Goal: Communication & Community: Answer question/provide support

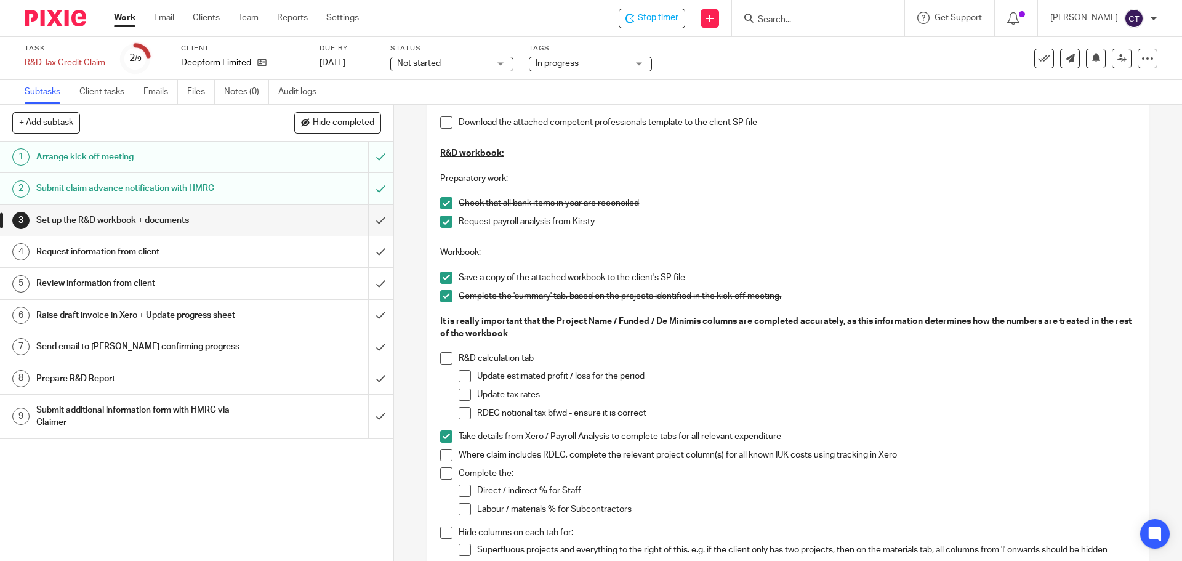
scroll to position [246, 0]
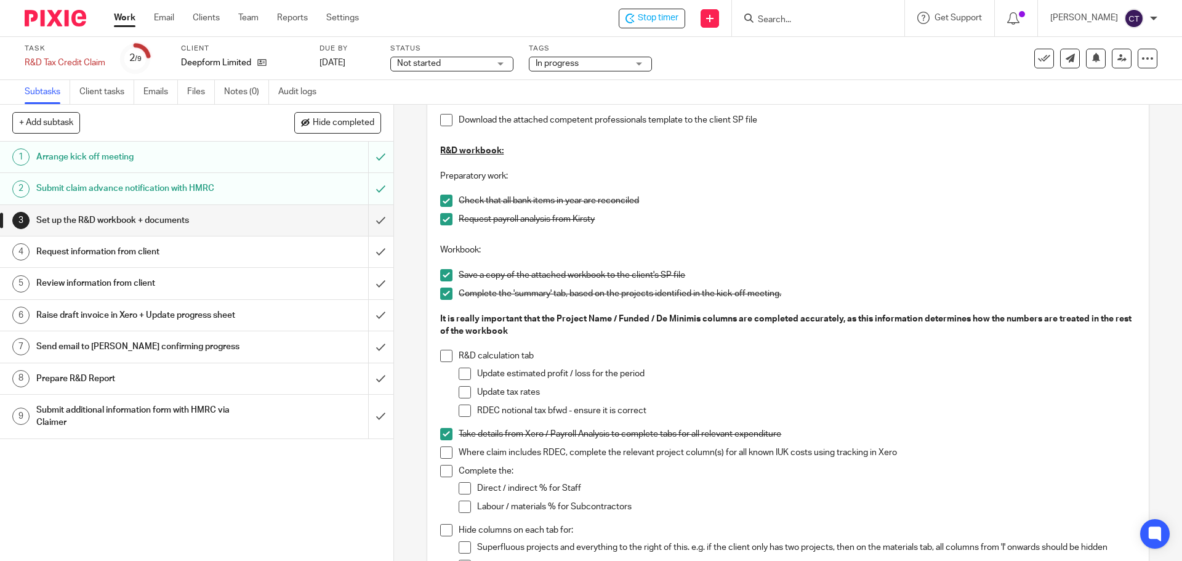
click at [440, 356] on span at bounding box center [446, 356] width 12 height 12
click at [461, 374] on span at bounding box center [465, 374] width 12 height 12
click at [462, 410] on span at bounding box center [465, 411] width 12 height 12
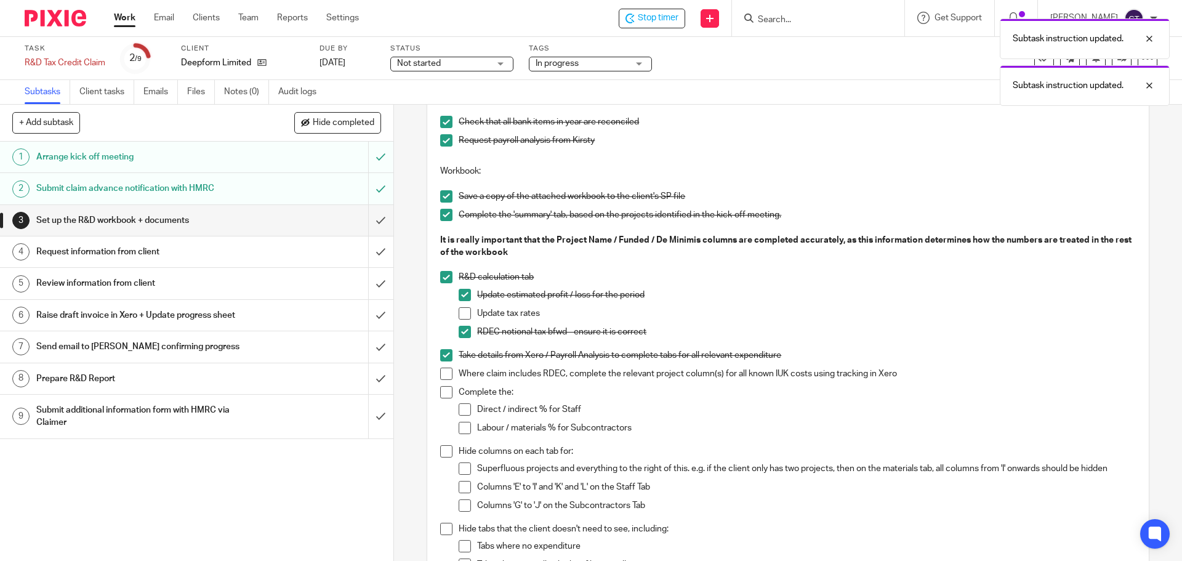
scroll to position [431, 0]
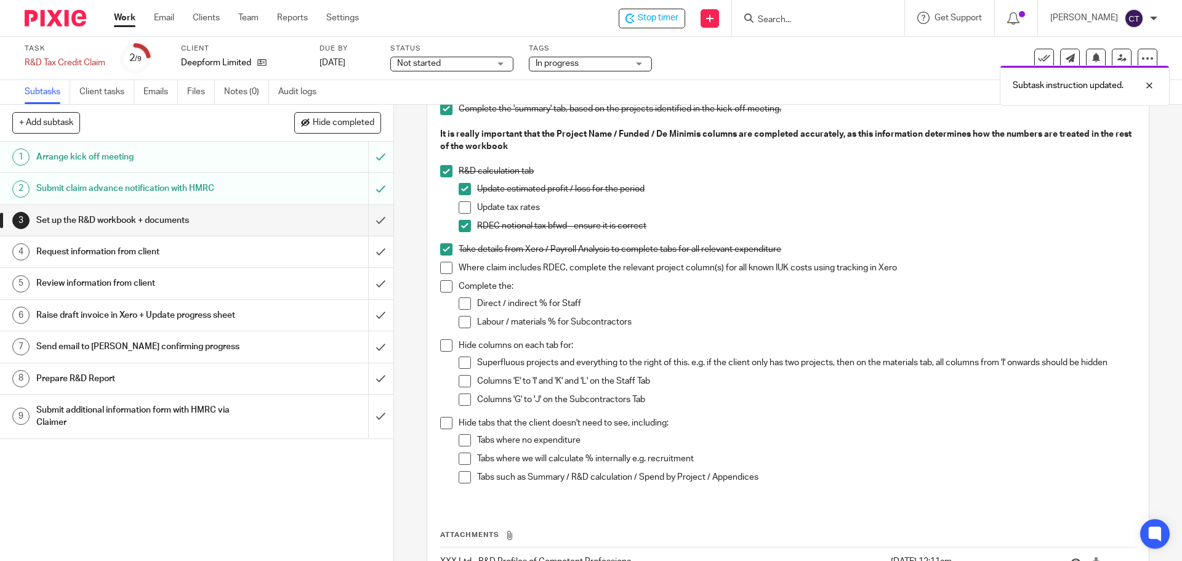
click at [442, 270] on span at bounding box center [446, 268] width 12 height 12
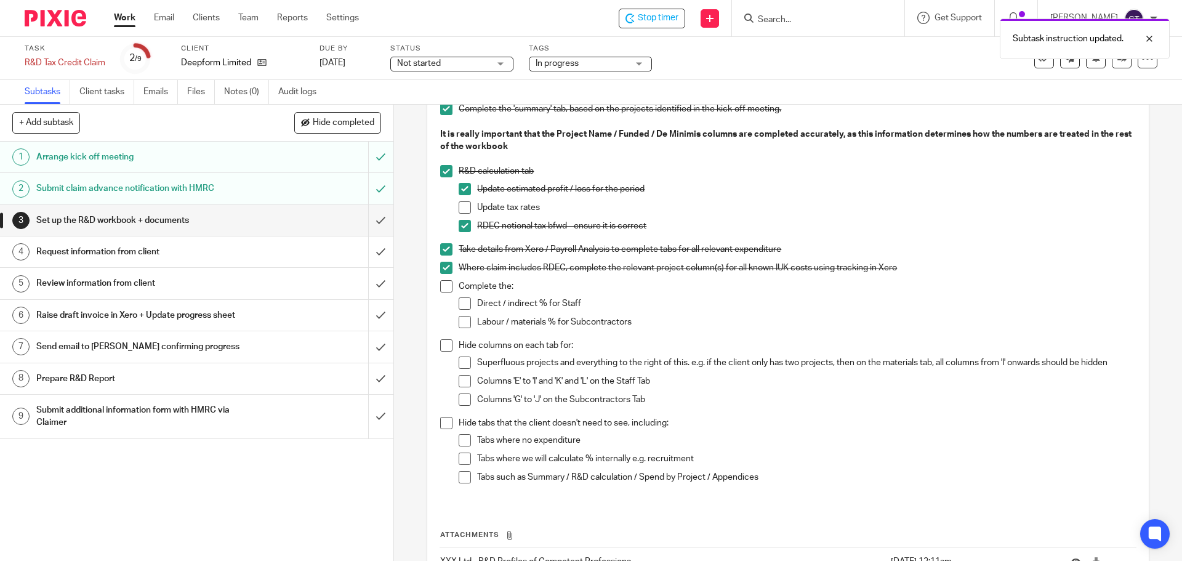
click at [442, 345] on span at bounding box center [446, 345] width 12 height 12
click at [447, 427] on span at bounding box center [446, 423] width 12 height 12
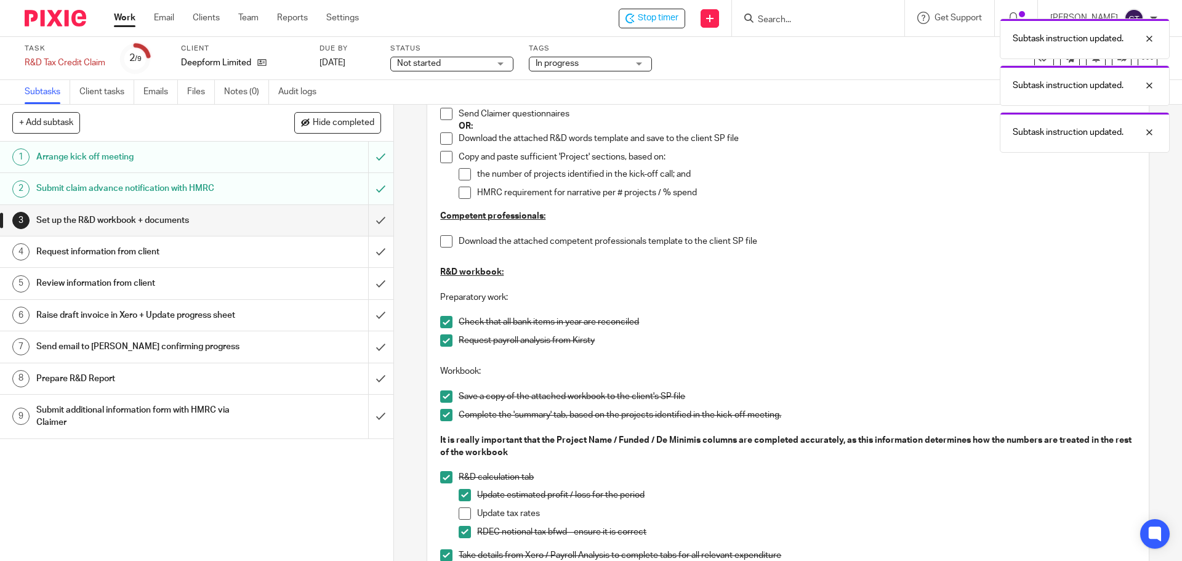
scroll to position [123, 0]
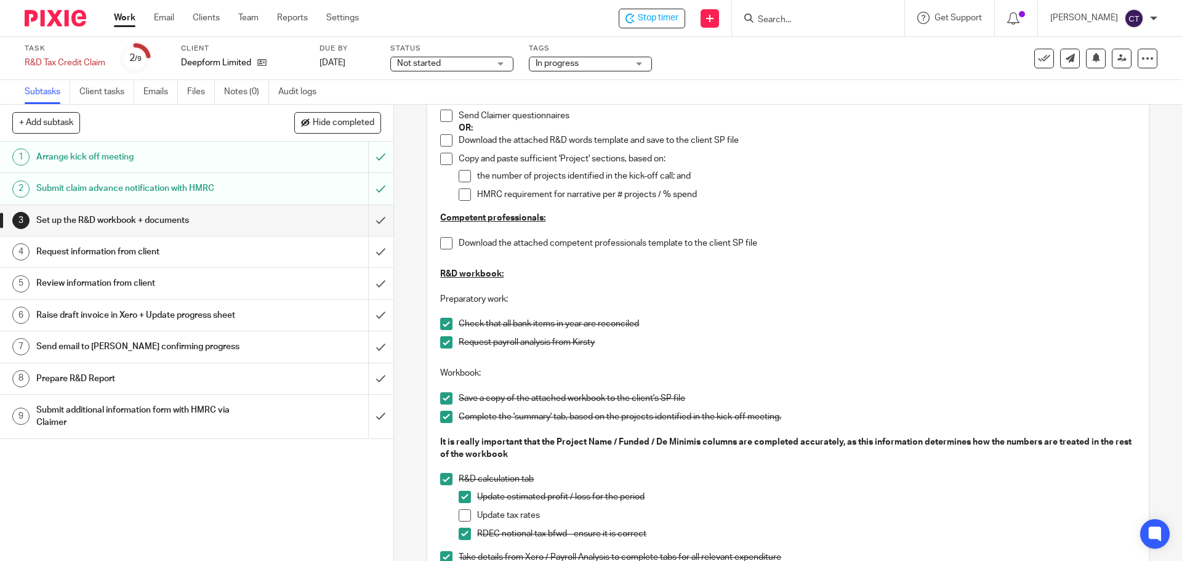
click at [165, 257] on h1 "Request information from client" at bounding box center [142, 252] width 213 height 18
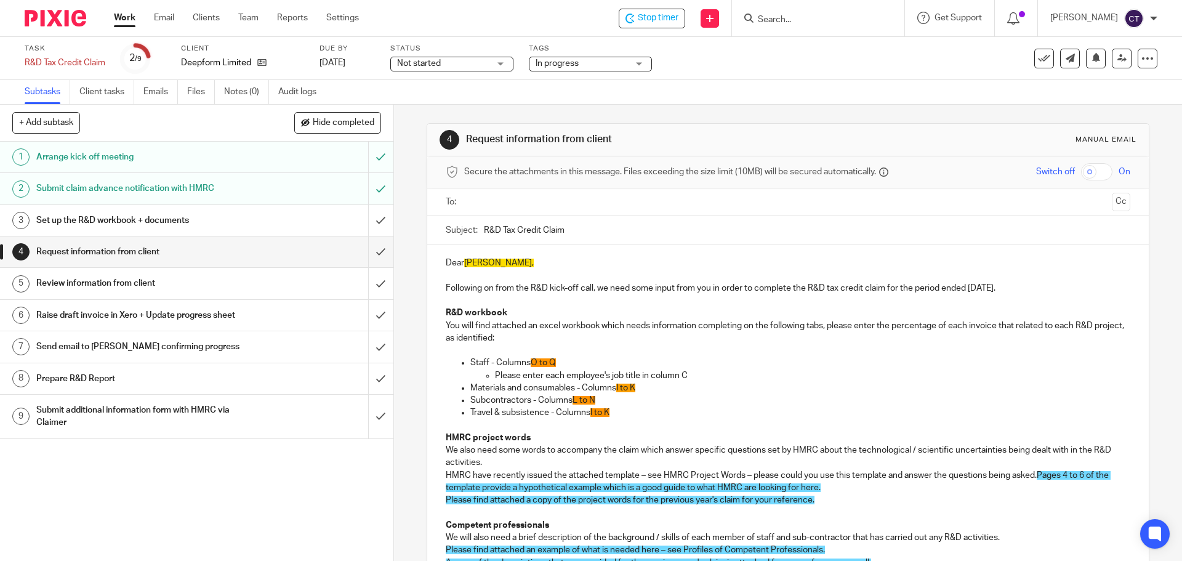
drag, startPoint x: 485, startPoint y: 201, endPoint x: 501, endPoint y: 200, distance: 16.6
click at [485, 201] on input "text" at bounding box center [788, 202] width 638 height 14
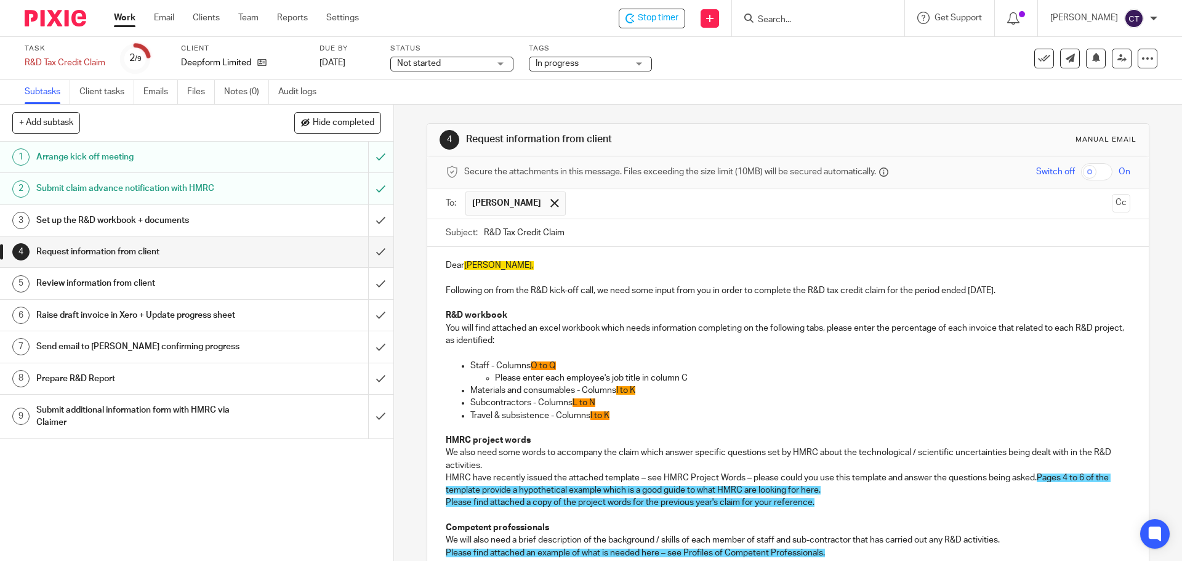
drag, startPoint x: 1100, startPoint y: 206, endPoint x: 1070, endPoint y: 210, distance: 31.0
click at [1112, 206] on button "Cc" at bounding box center [1121, 203] width 18 height 18
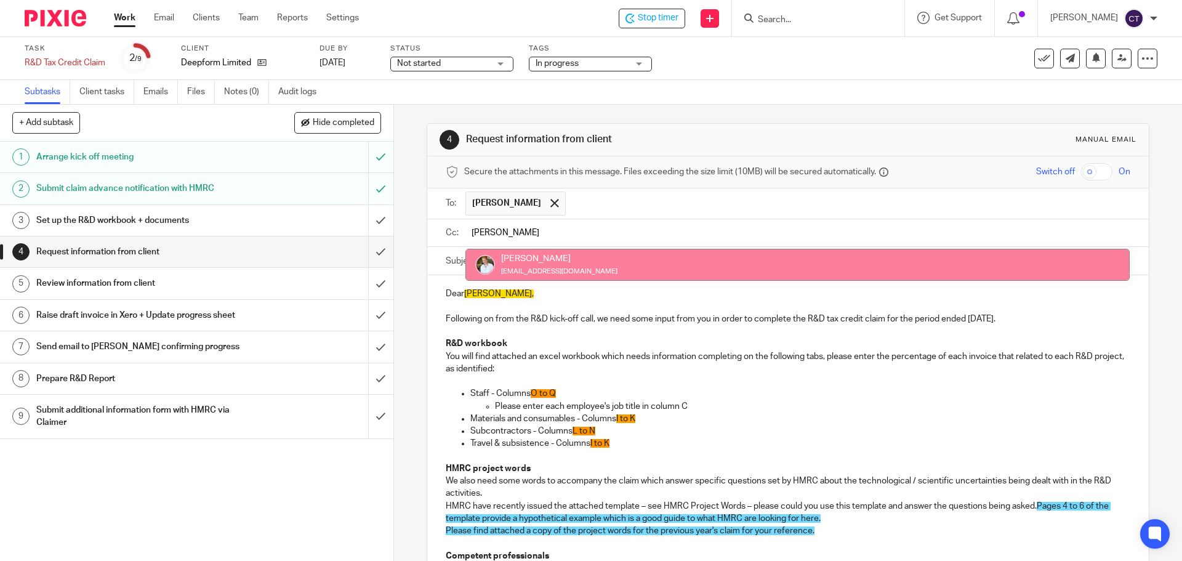
type input "sarah"
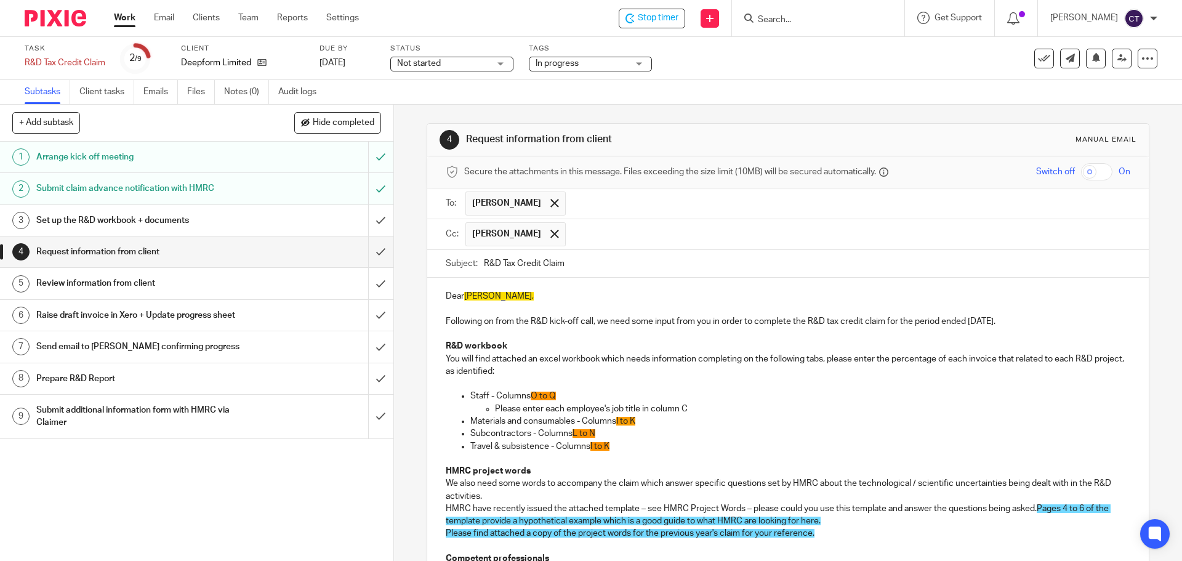
click at [119, 159] on h1 "Arrange kick off meeting" at bounding box center [142, 157] width 213 height 18
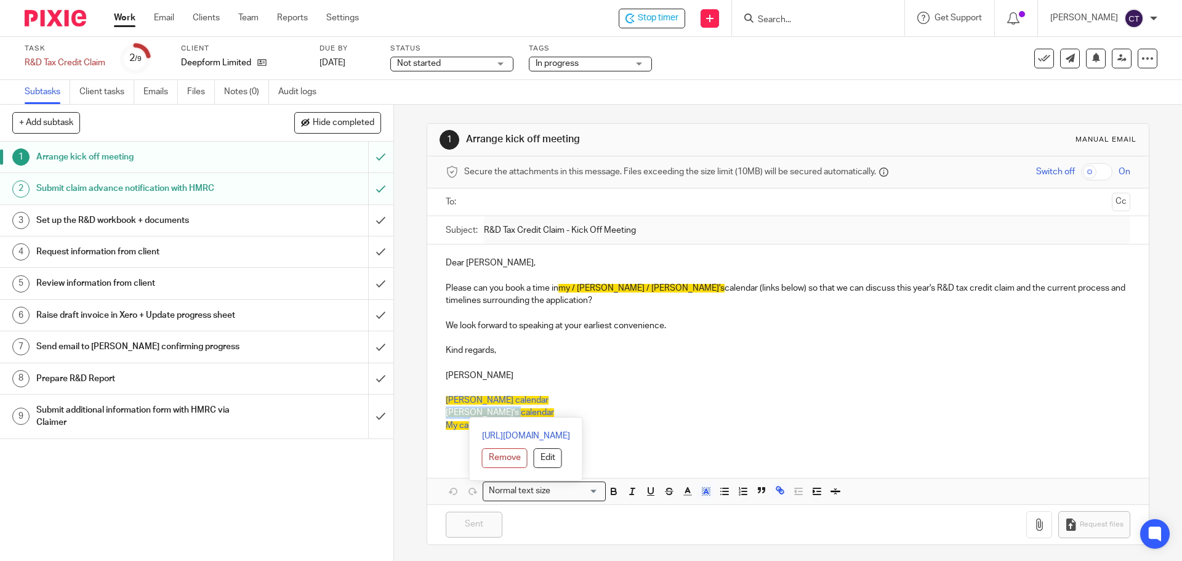
drag, startPoint x: 508, startPoint y: 411, endPoint x: 438, endPoint y: 415, distance: 69.7
click at [439, 415] on div "Dear [PERSON_NAME], Please can you book a time in my / [PERSON_NAME] / [PERSON_…" at bounding box center [787, 348] width 721 height 209
copy span "[PERSON_NAME]'s calendar"
click at [85, 244] on h1 "Request information from client" at bounding box center [142, 252] width 213 height 18
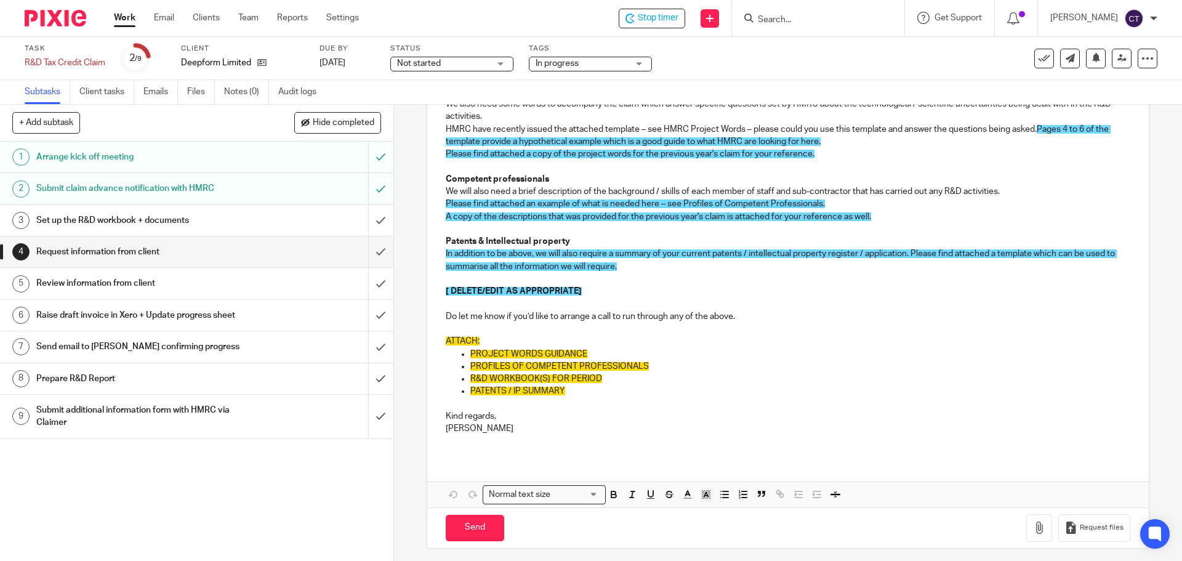
scroll to position [352, 0]
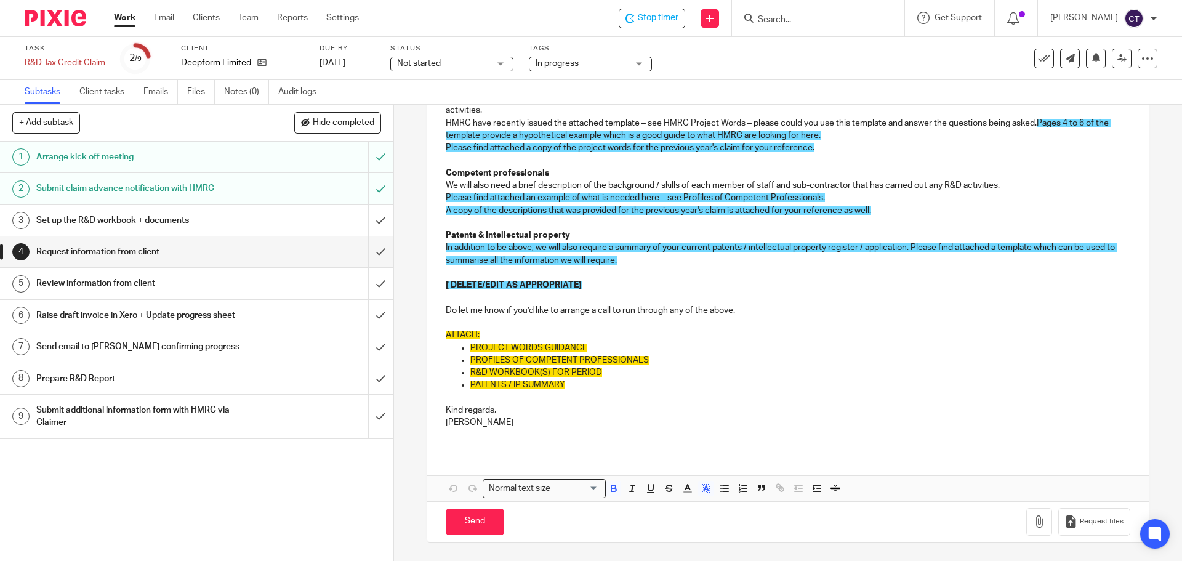
click at [598, 290] on p "[ DELETE/EDIT AS APPROPRIATE]" at bounding box center [788, 285] width 684 height 12
drag, startPoint x: 744, startPoint y: 308, endPoint x: 720, endPoint y: 307, distance: 24.6
click at [732, 307] on p "Do let me know if you’d like to arrange a call to run through any of the above." at bounding box center [788, 310] width 684 height 12
click at [737, 310] on p "Do let me know if you’d like to arrange a call to run through. any of the above" at bounding box center [788, 310] width 684 height 12
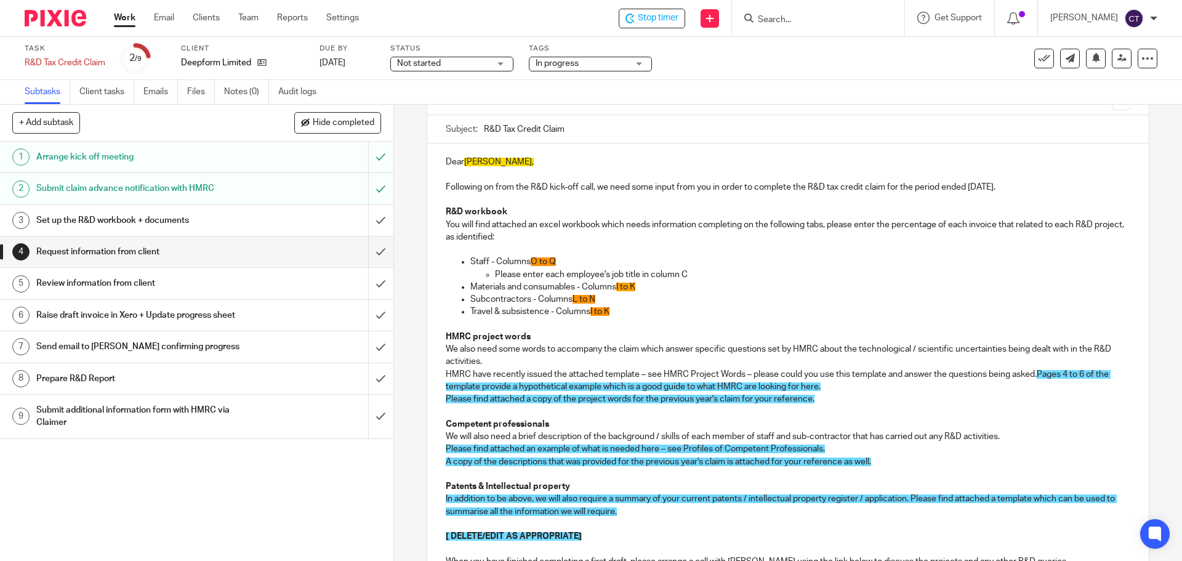
scroll to position [0, 0]
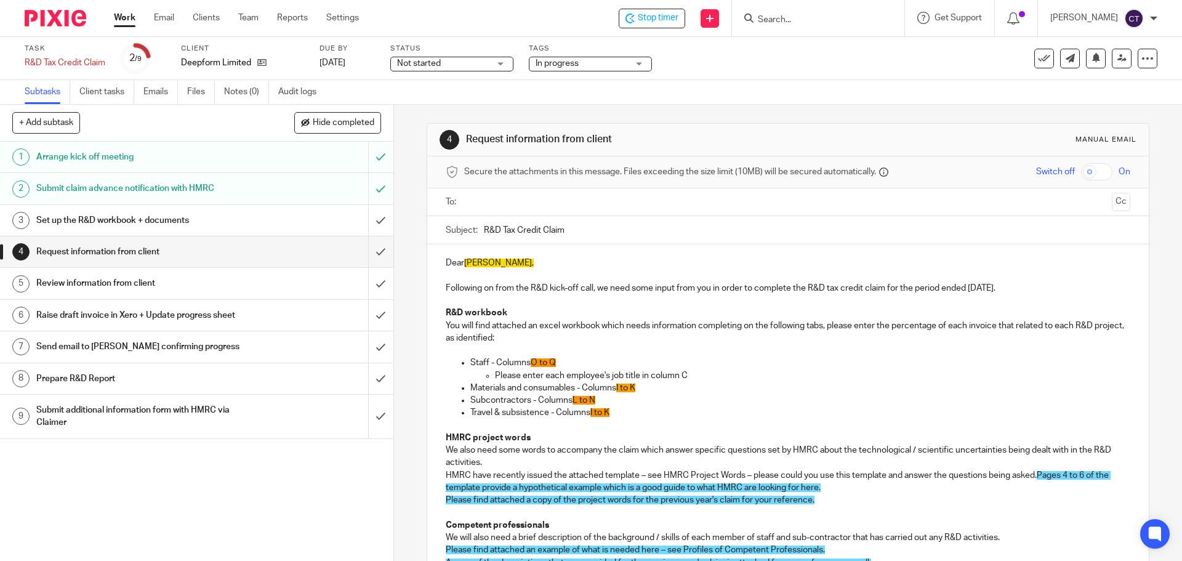
drag, startPoint x: 493, startPoint y: 210, endPoint x: 491, endPoint y: 199, distance: 11.2
click at [491, 200] on ul at bounding box center [788, 202] width 646 height 20
click at [491, 198] on input "text" at bounding box center [788, 202] width 638 height 14
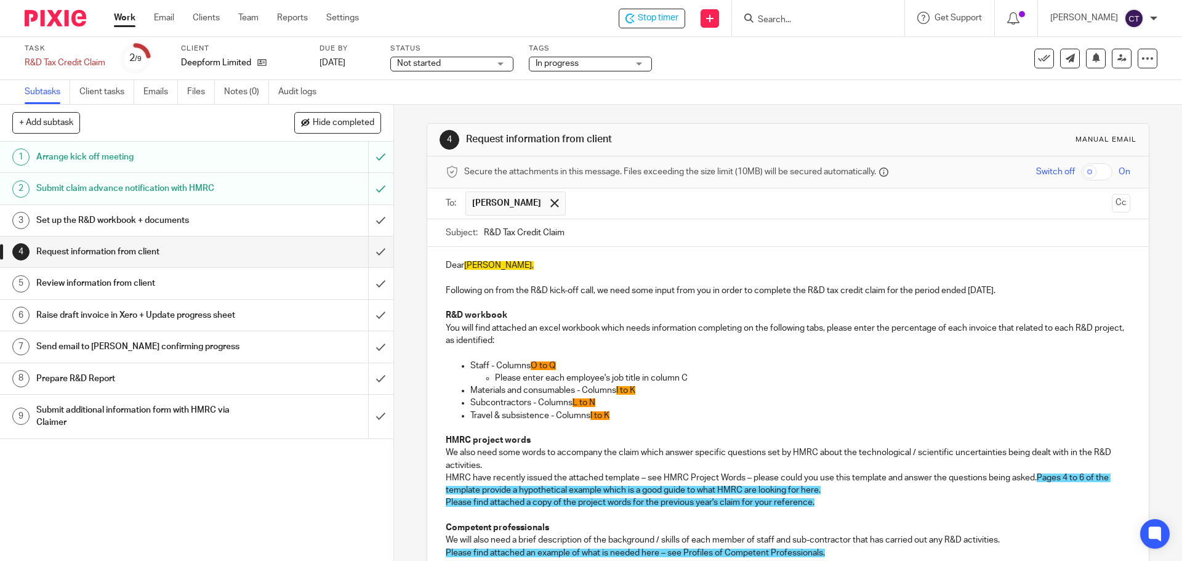
drag, startPoint x: 514, startPoint y: 289, endPoint x: 531, endPoint y: 289, distance: 17.9
click at [514, 289] on p "Following on from the R&D kick-off call, we need some input from you in order t…" at bounding box center [788, 290] width 684 height 12
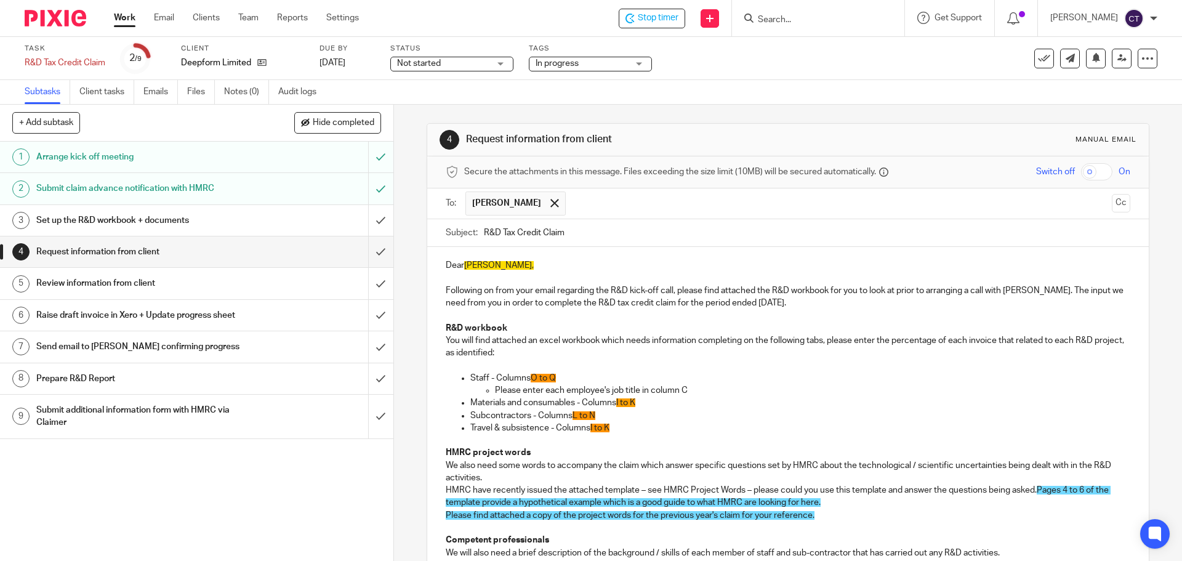
click at [784, 302] on p "Following on from your email regarding the R&D kick-off call, please find attac…" at bounding box center [788, 296] width 684 height 25
drag, startPoint x: 560, startPoint y: 376, endPoint x: 550, endPoint y: 381, distance: 10.5
click at [553, 381] on p "Staff - Columns O to Q" at bounding box center [799, 378] width 659 height 12
drag, startPoint x: 647, startPoint y: 401, endPoint x: 655, endPoint y: 406, distance: 9.1
click at [648, 403] on p "Materials and consumables - Columns I to K" at bounding box center [799, 403] width 659 height 12
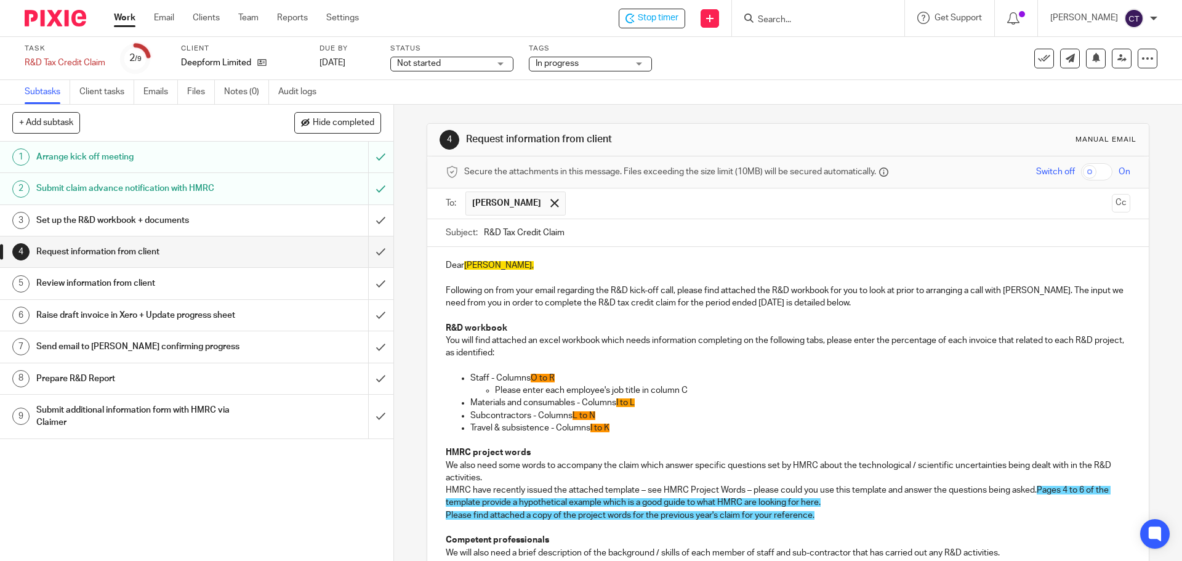
click at [602, 408] on p "Materials and consumables - Columns I to L" at bounding box center [799, 403] width 659 height 12
click at [596, 411] on ul "Staff - Columns O to R Please enter each employee's job title in column C Mater…" at bounding box center [788, 403] width 684 height 62
click at [603, 415] on p "Subcontractors - Columns L to N" at bounding box center [799, 415] width 659 height 12
click at [628, 426] on p "Travel & subsistence - Columns I to K" at bounding box center [799, 428] width 659 height 12
click at [622, 425] on p "Travel & subsistence - Columns I to L" at bounding box center [799, 428] width 659 height 12
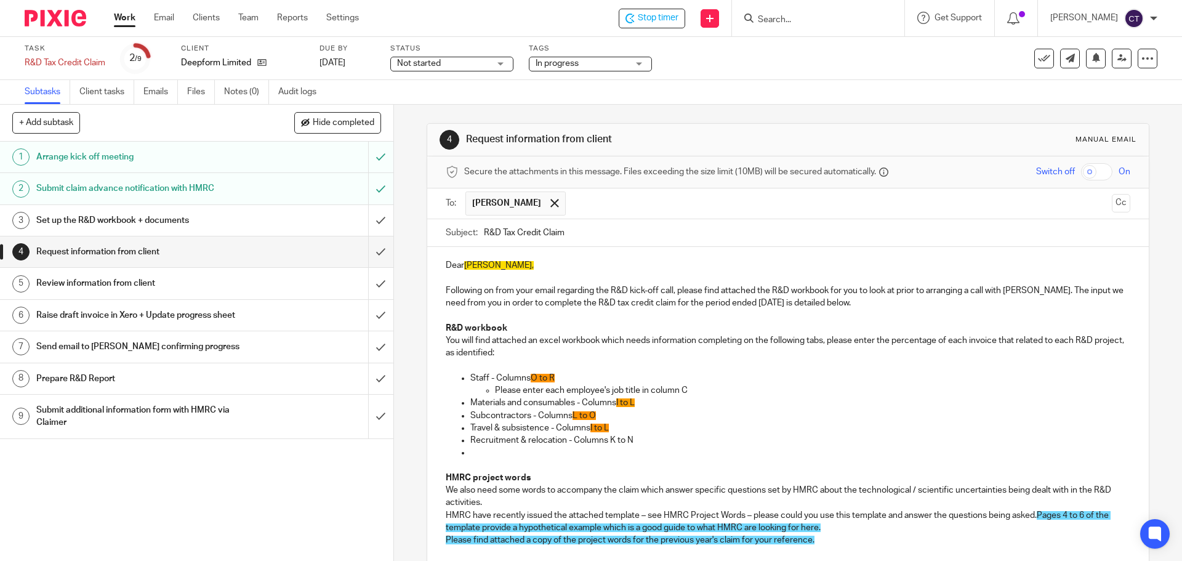
click at [486, 449] on p at bounding box center [799, 452] width 659 height 12
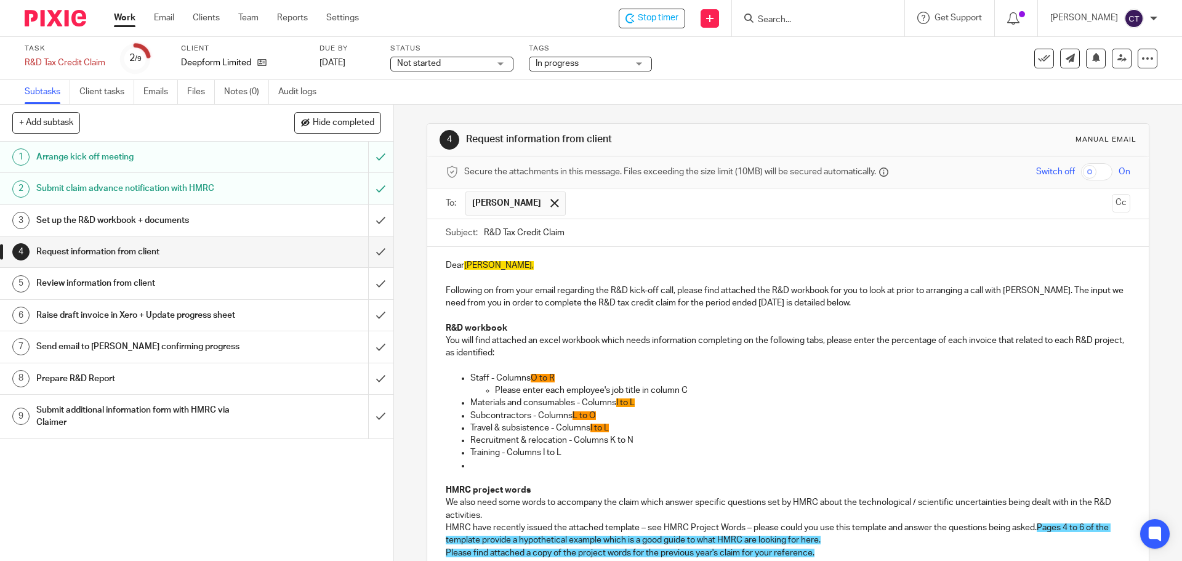
drag, startPoint x: 478, startPoint y: 461, endPoint x: 487, endPoint y: 466, distance: 10.5
click at [477, 462] on p at bounding box center [799, 465] width 659 height 12
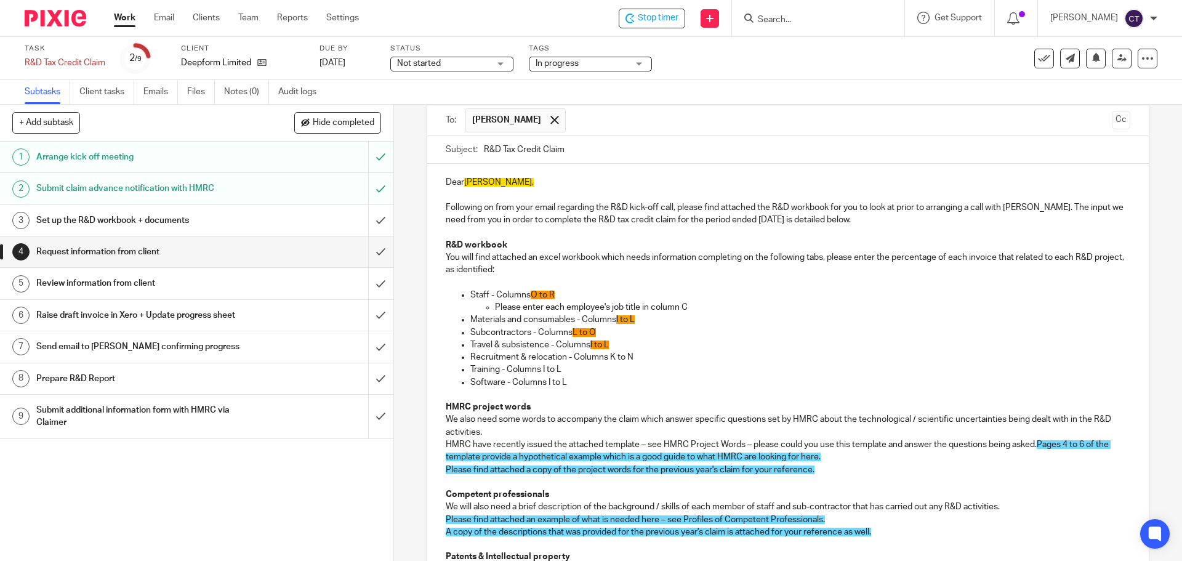
scroll to position [246, 0]
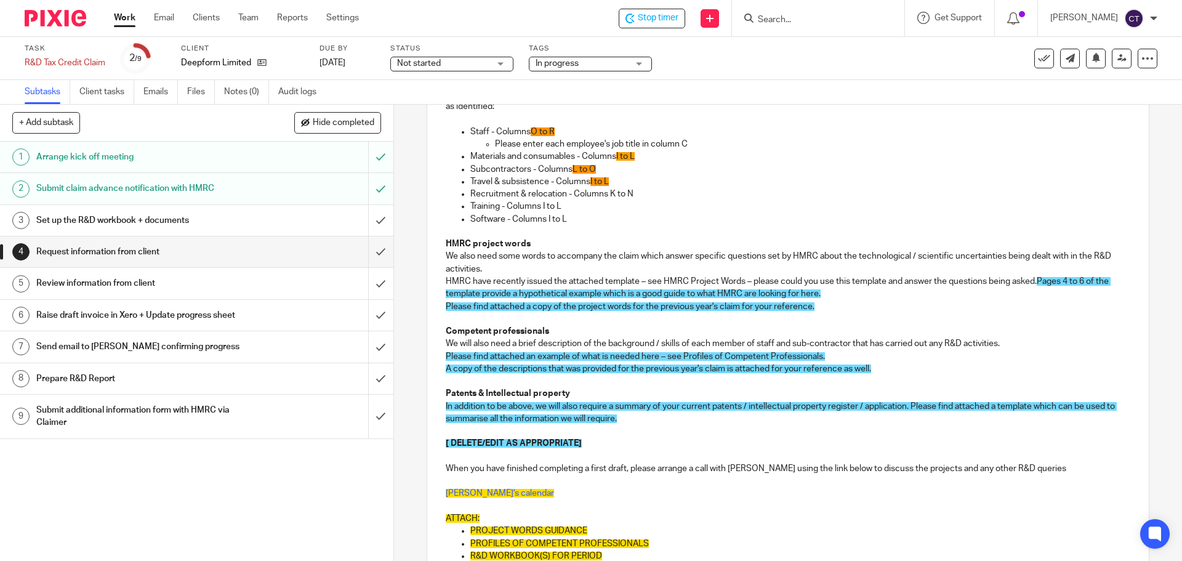
click at [446, 254] on p "We also need some words to accompany the claim which answer specific questions …" at bounding box center [788, 262] width 684 height 25
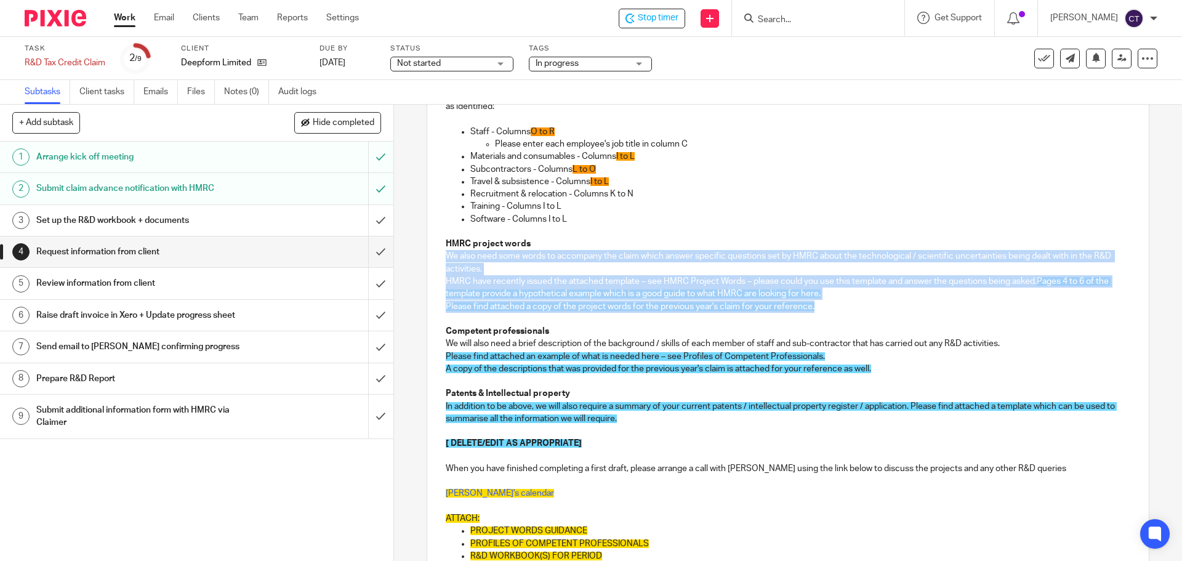
drag, startPoint x: 441, startPoint y: 254, endPoint x: 829, endPoint y: 307, distance: 391.0
click at [829, 307] on div "Dear Gordon, Following on from your email regarding the R&D kick-off call, plea…" at bounding box center [787, 317] width 721 height 633
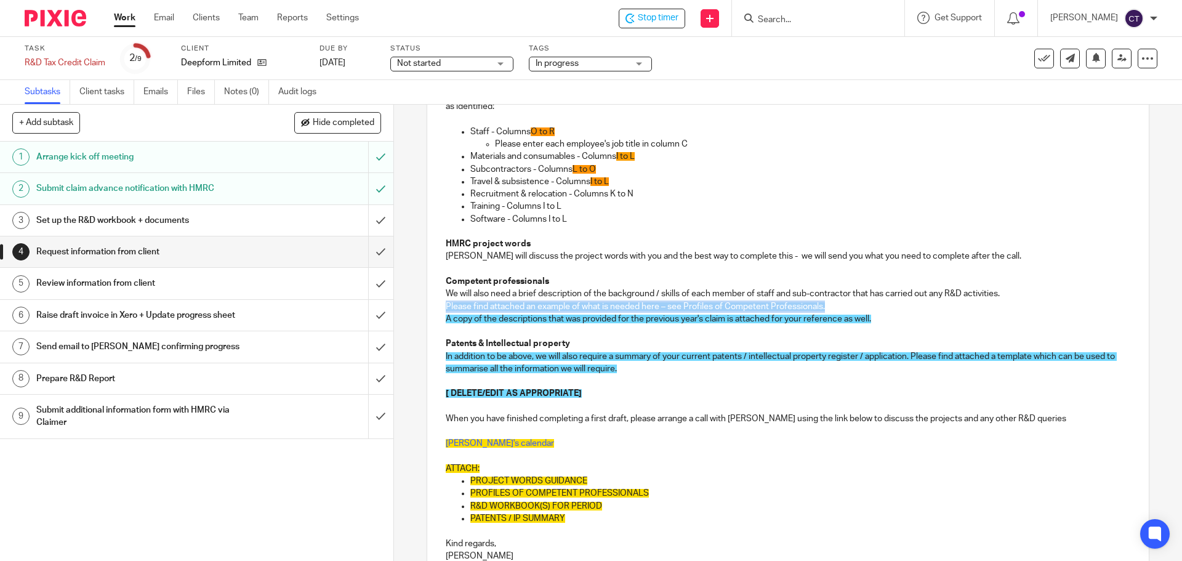
drag, startPoint x: 441, startPoint y: 304, endPoint x: 864, endPoint y: 310, distance: 423.1
click at [864, 310] on div "Dear Gordon, Following on from your email regarding the R&D kick-off call, plea…" at bounding box center [787, 292] width 721 height 583
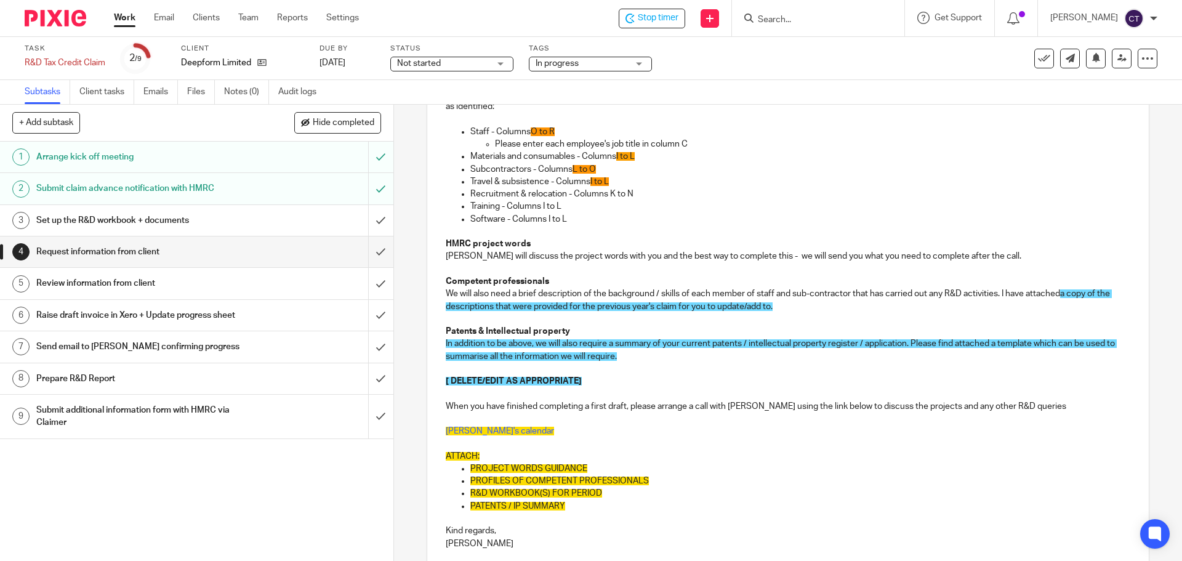
click at [908, 342] on span "In addition to be above, we will also require a summary of your current patents…" at bounding box center [781, 349] width 671 height 21
drag, startPoint x: 430, startPoint y: 380, endPoint x: 612, endPoint y: 380, distance: 181.6
click at [612, 380] on div "Dear Gordon, Following on from your email regarding the R&D kick-off call, plea…" at bounding box center [787, 286] width 721 height 571
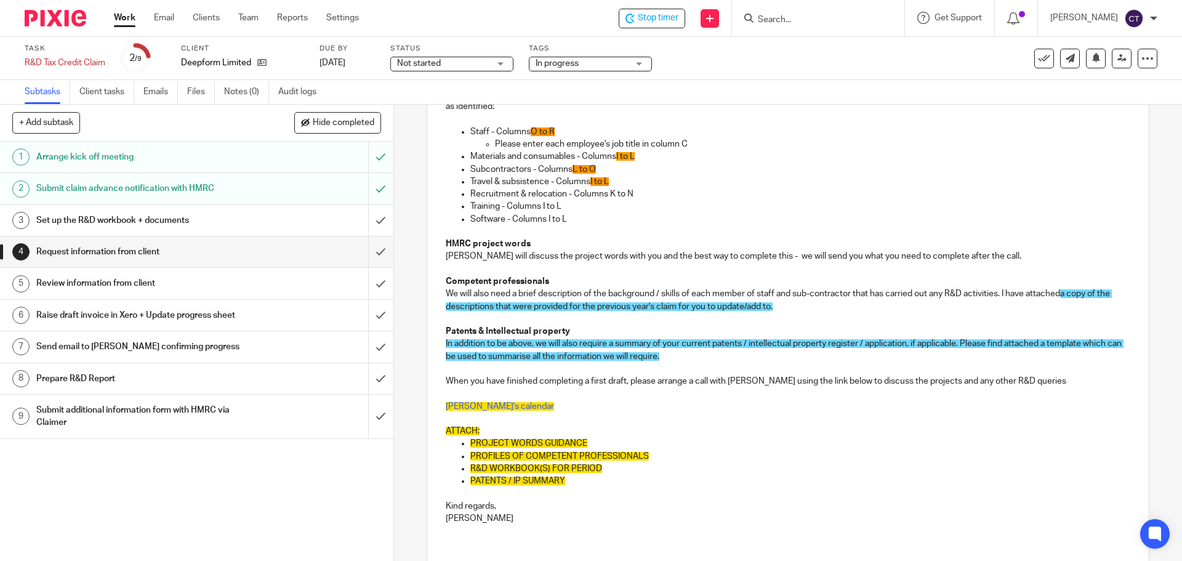
drag, startPoint x: 622, startPoint y: 382, endPoint x: 663, endPoint y: 379, distance: 41.3
click at [630, 380] on p "When you have finished completing a first draft, please arrange a call with Sar…" at bounding box center [788, 381] width 684 height 12
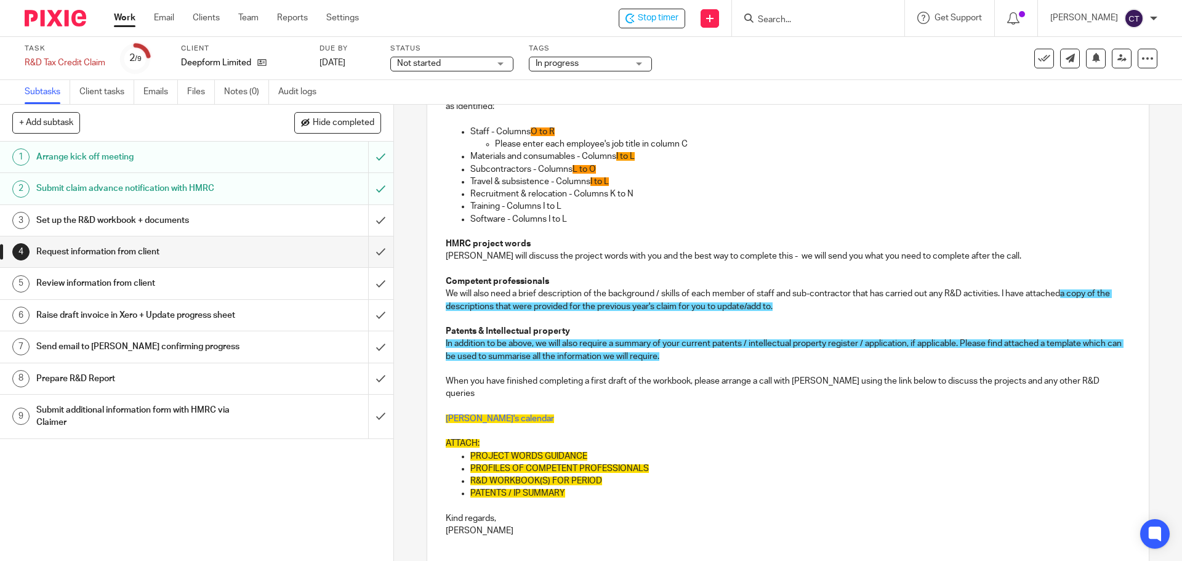
drag, startPoint x: 1093, startPoint y: 382, endPoint x: 1099, endPoint y: 381, distance: 6.3
click at [1095, 382] on p "When you have finished completing a first draft of the workbook, please arrange…" at bounding box center [788, 387] width 684 height 25
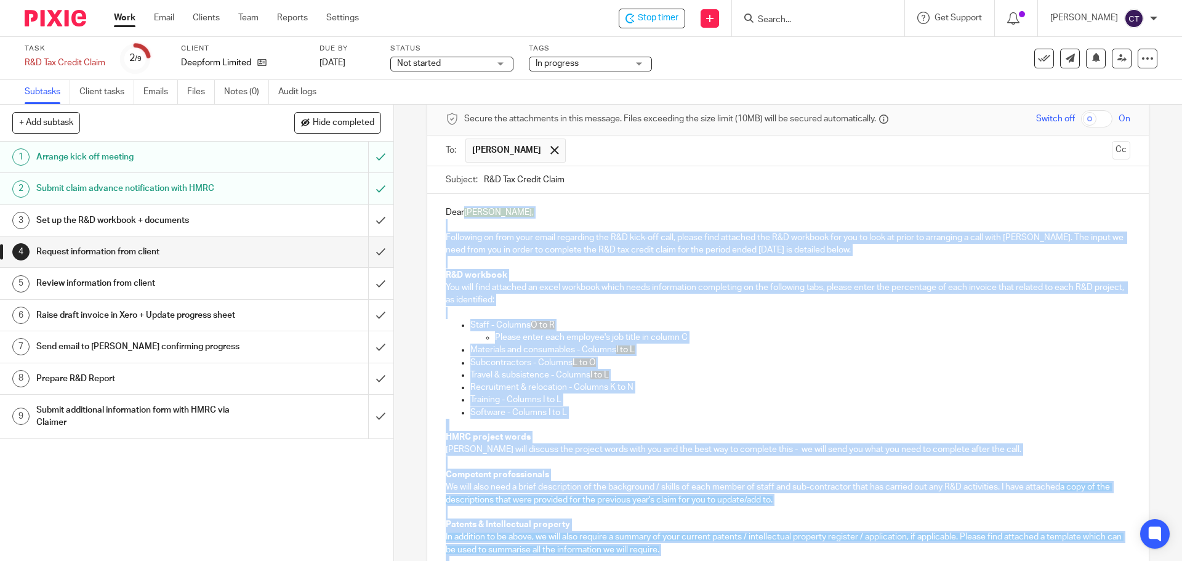
scroll to position [198, 0]
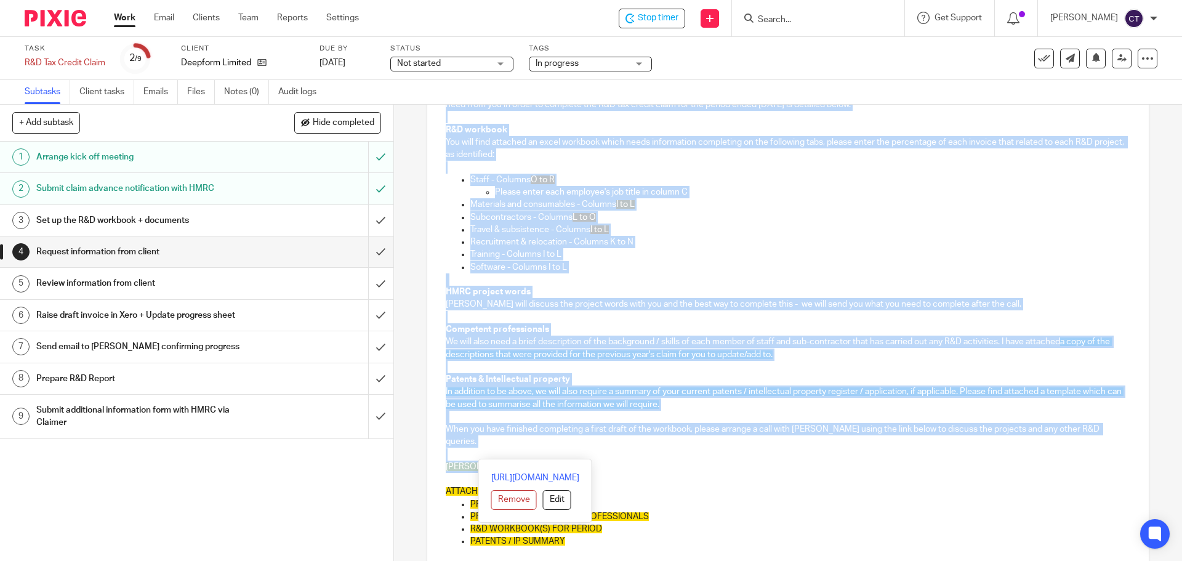
drag, startPoint x: 462, startPoint y: 265, endPoint x: 742, endPoint y: 454, distance: 338.3
click at [742, 454] on div "Dear Gordon, Following on from your email regarding the R&D kick-off call, plea…" at bounding box center [787, 328] width 721 height 558
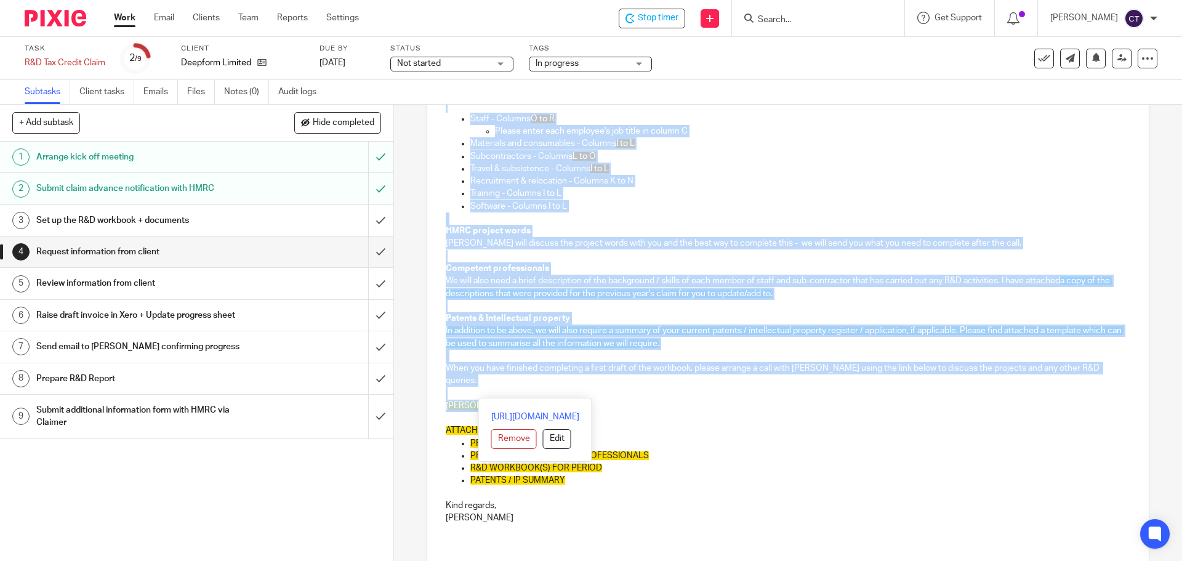
scroll to position [342, 0]
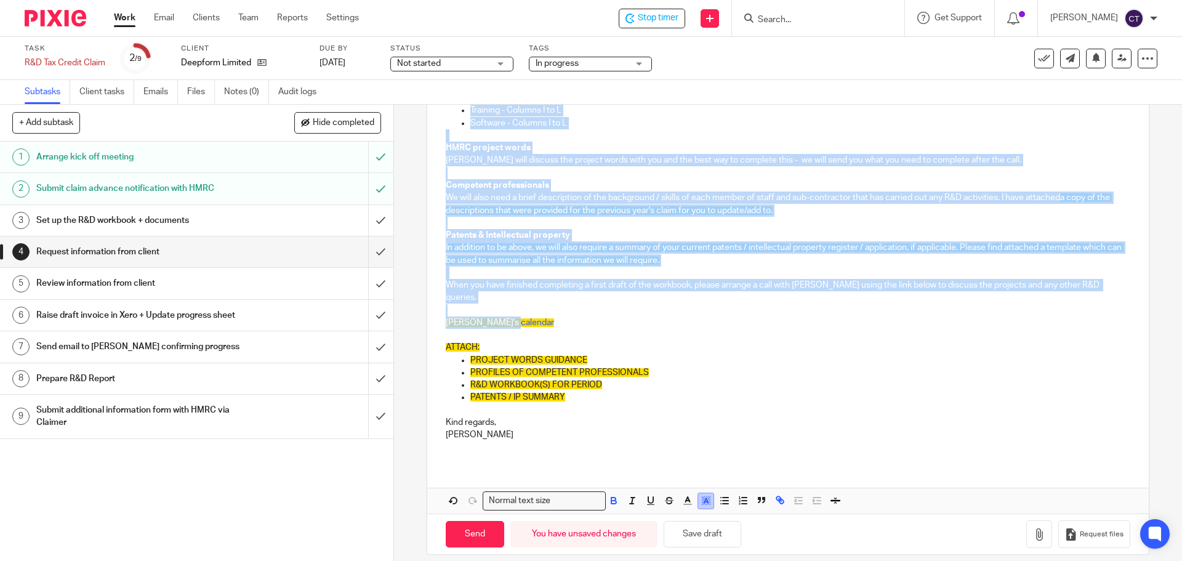
click at [703, 495] on icon "button" at bounding box center [706, 500] width 11 height 11
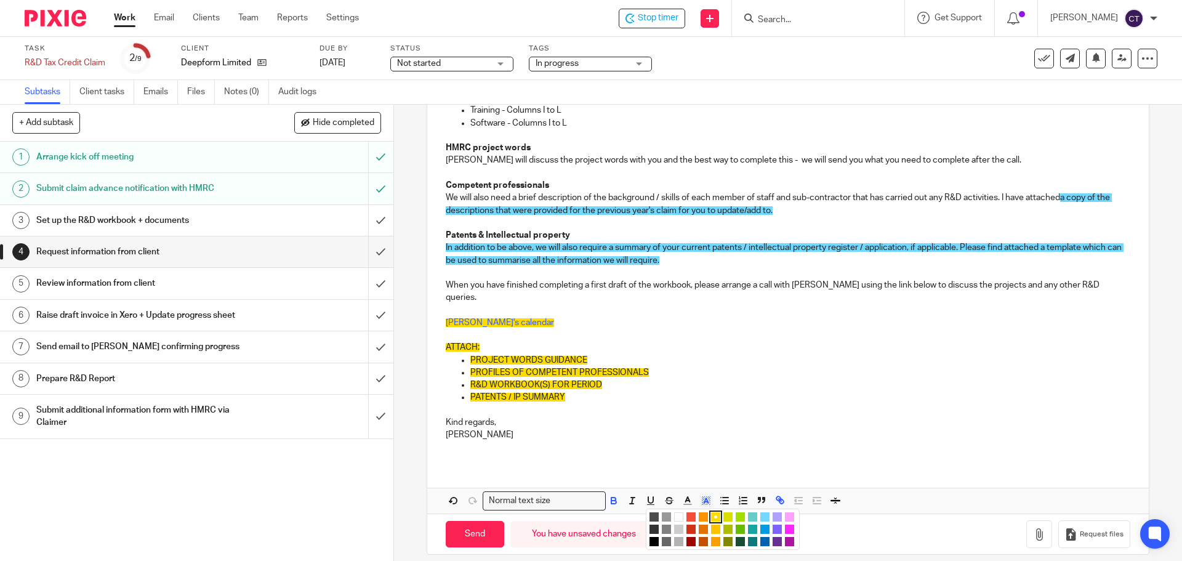
click at [674, 512] on li "color:#FFFFFF" at bounding box center [678, 516] width 9 height 9
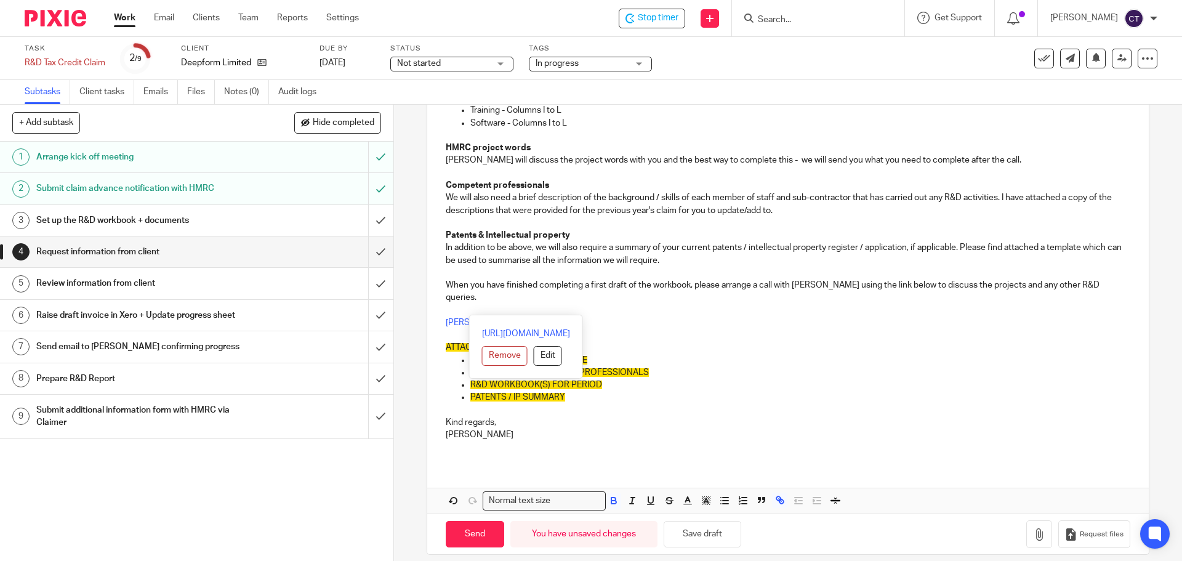
click at [681, 429] on p "[PERSON_NAME]" at bounding box center [788, 435] width 684 height 12
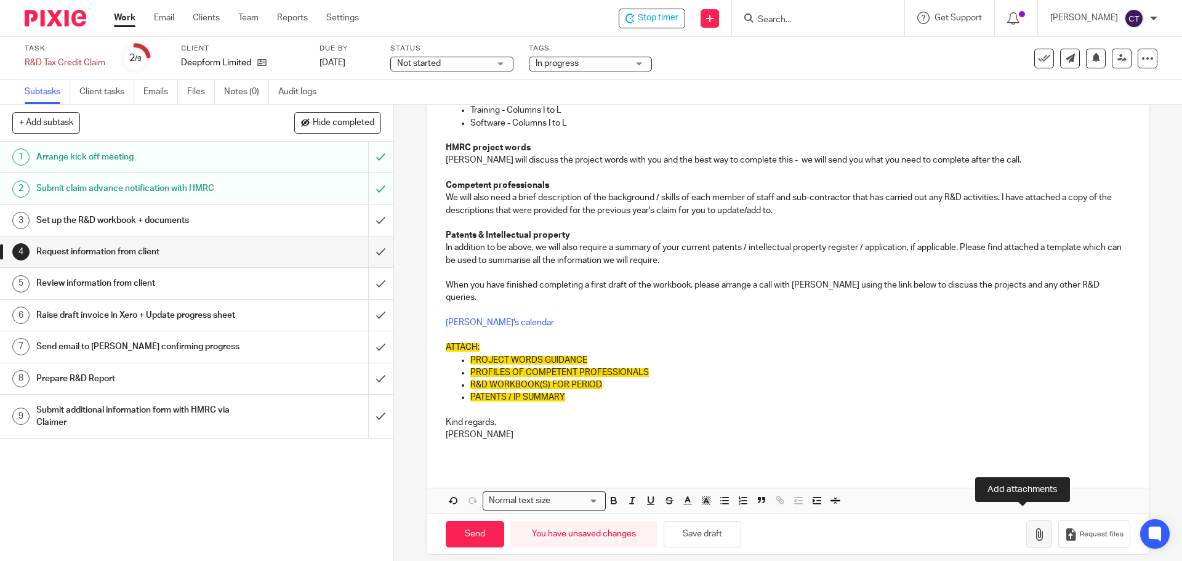
click at [1033, 528] on icon "button" at bounding box center [1039, 534] width 12 height 12
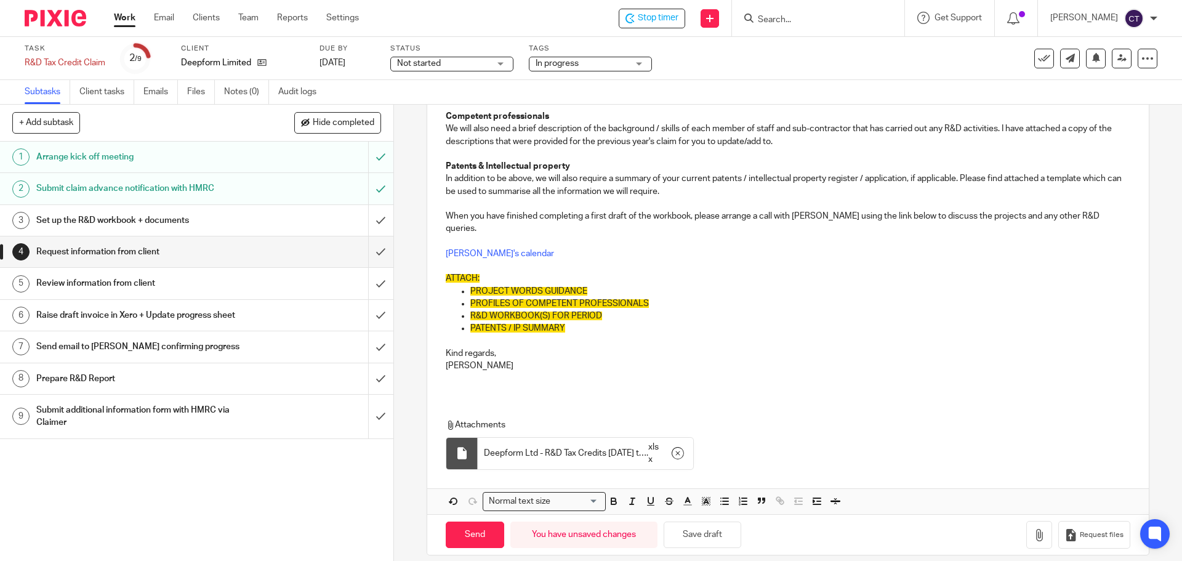
scroll to position [412, 0]
click at [1033, 528] on icon "button" at bounding box center [1039, 534] width 12 height 12
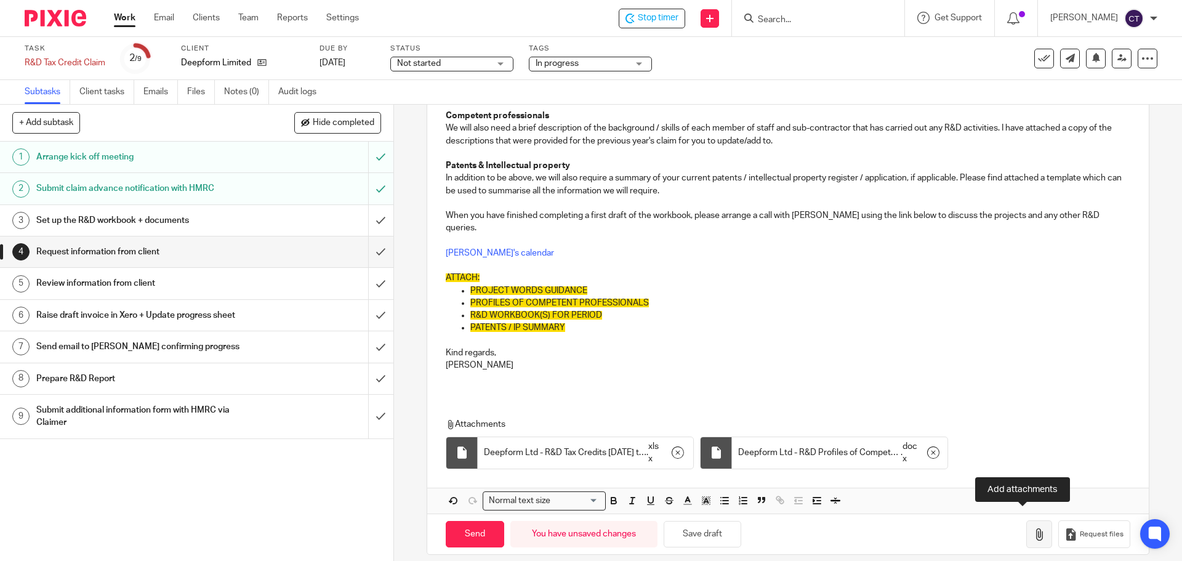
click at [1033, 528] on icon "button" at bounding box center [1039, 534] width 12 height 12
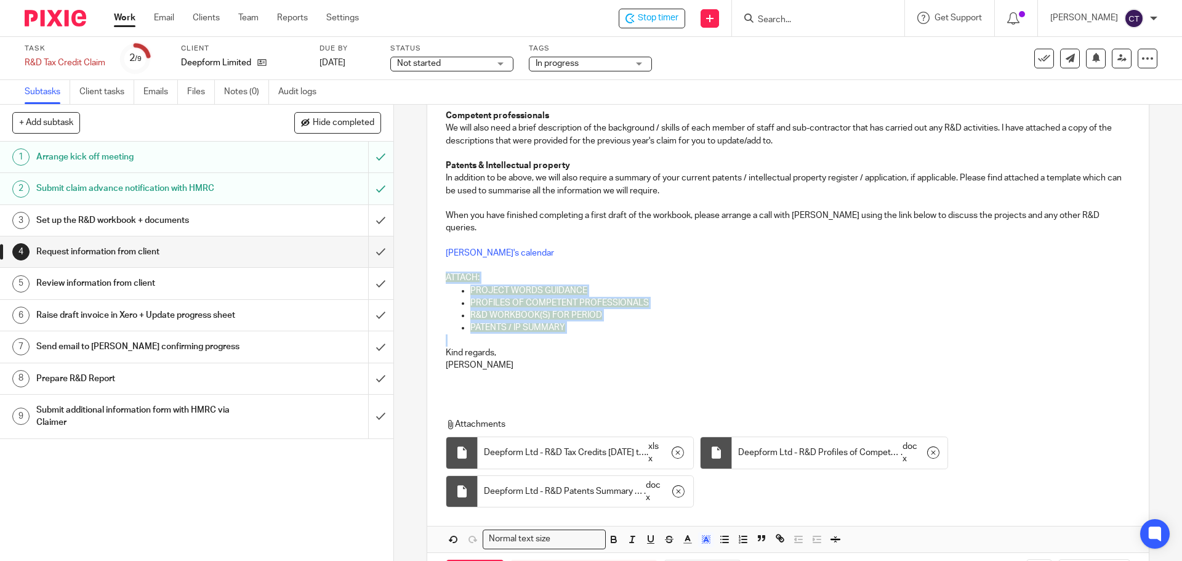
drag, startPoint x: 437, startPoint y: 264, endPoint x: 573, endPoint y: 331, distance: 151.2
click at [573, 332] on div "Dear Gordon, Following on from your email regarding the R&D kick-off call, plea…" at bounding box center [787, 114] width 721 height 558
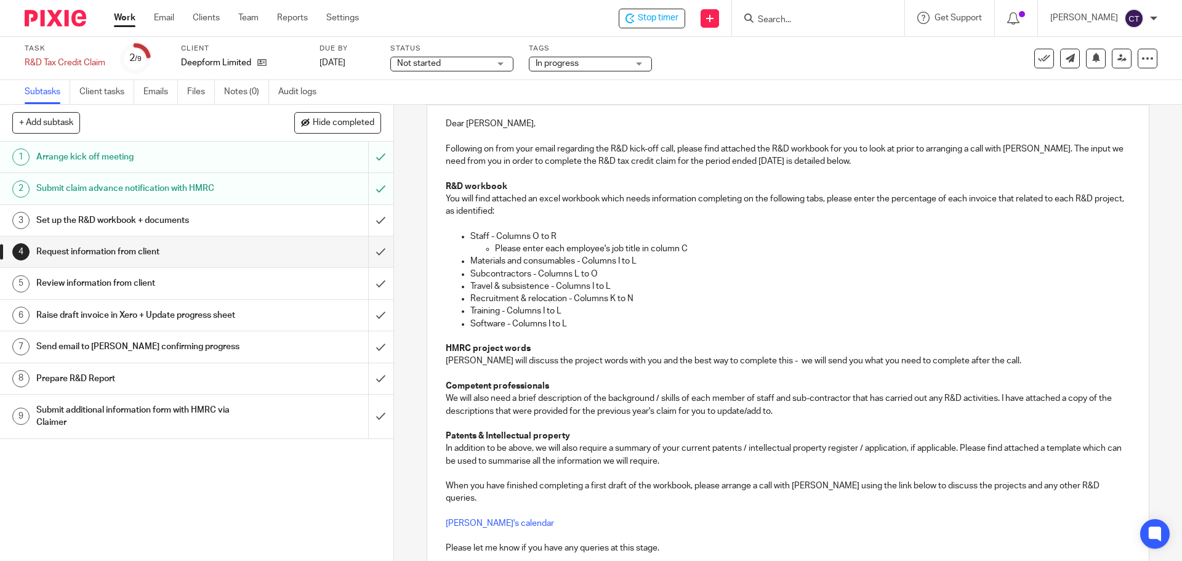
scroll to position [0, 0]
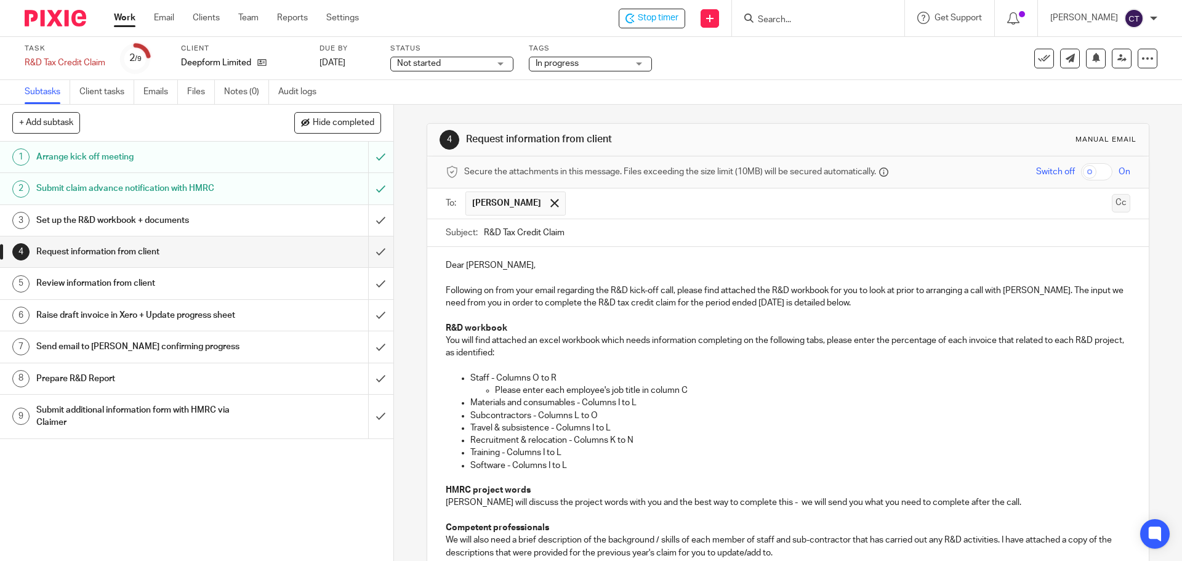
click at [1112, 204] on button "Cc" at bounding box center [1121, 203] width 18 height 18
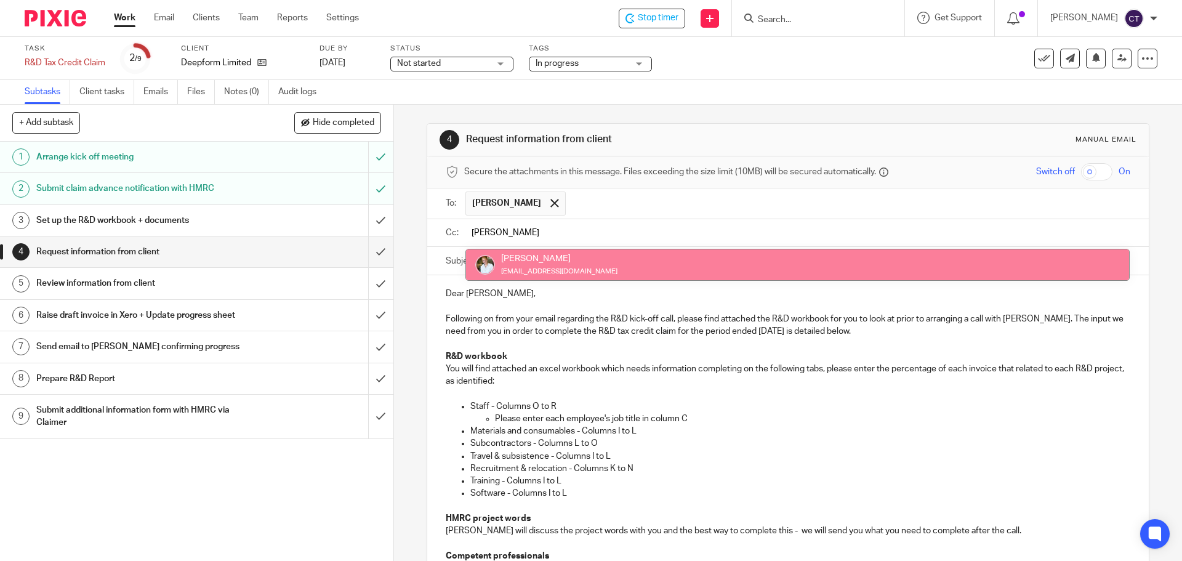
type input "sara"
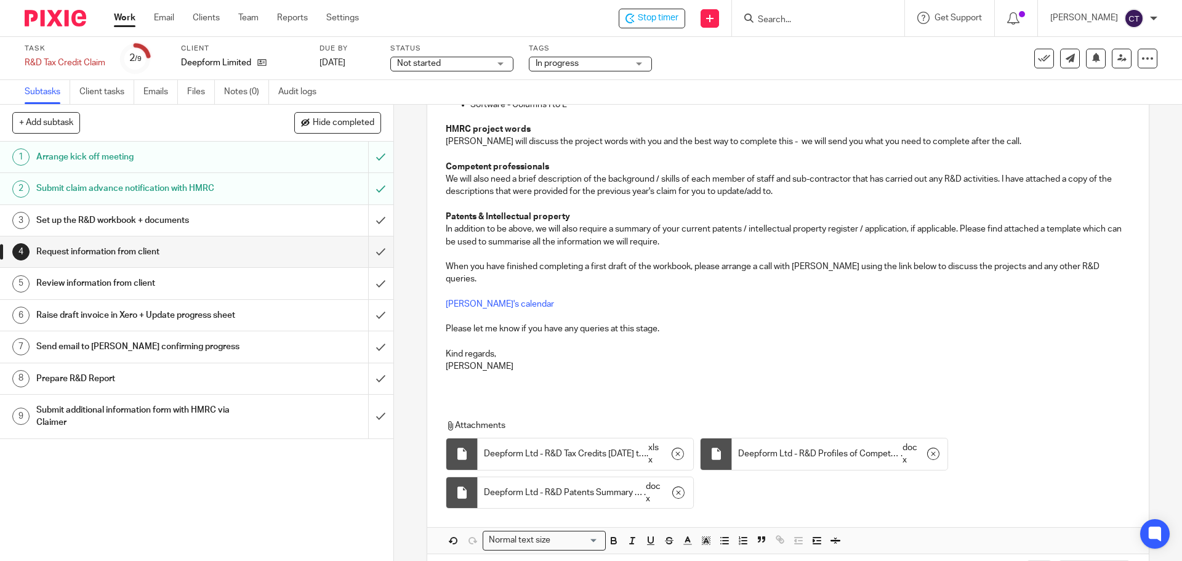
scroll to position [431, 0]
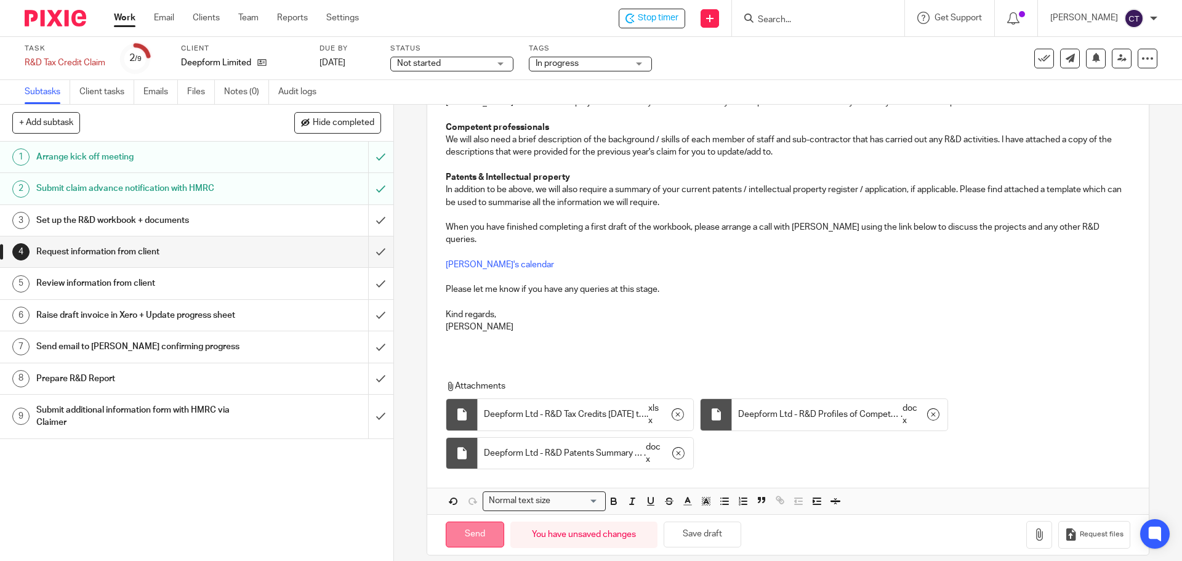
click at [456, 522] on input "Send" at bounding box center [475, 535] width 58 height 26
type input "Sent"
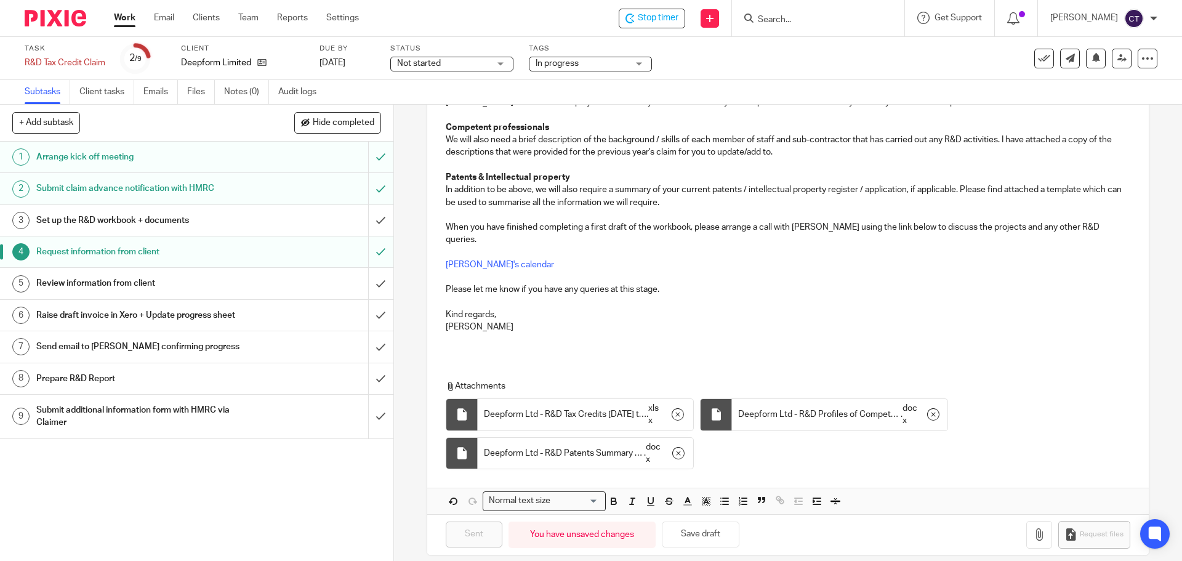
click at [180, 159] on h1 "Arrange kick off meeting" at bounding box center [142, 157] width 213 height 18
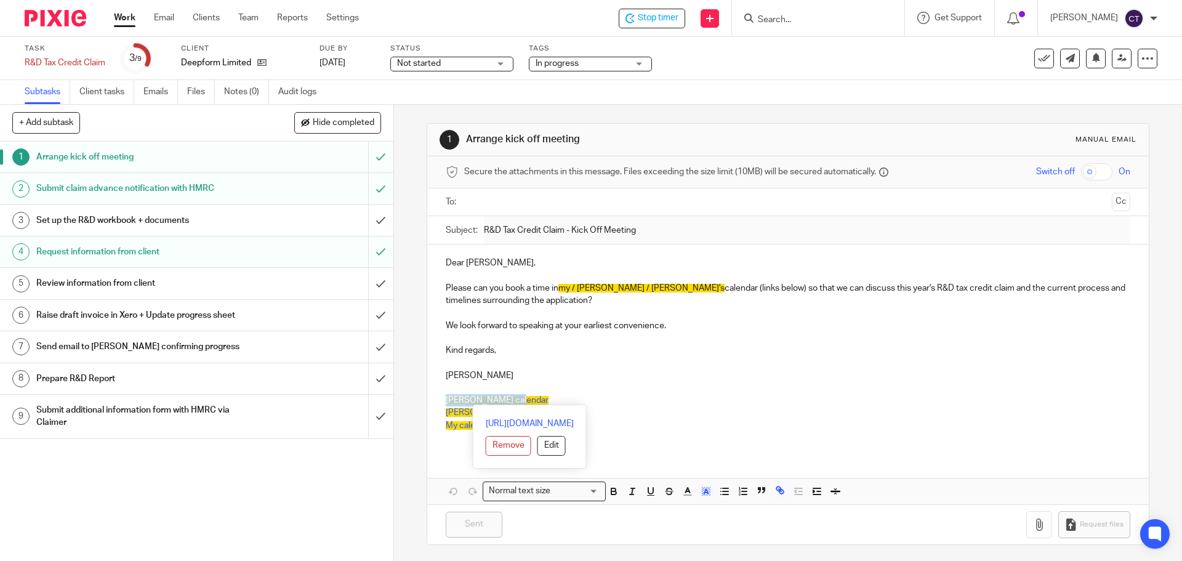
drag, startPoint x: 511, startPoint y: 400, endPoint x: 441, endPoint y: 397, distance: 70.3
click at [438, 396] on div "Dear [PERSON_NAME], Please can you book a time in my / [PERSON_NAME] / [PERSON_…" at bounding box center [787, 348] width 721 height 209
copy span "[PERSON_NAME] calendar"
